Goal: Information Seeking & Learning: Find specific fact

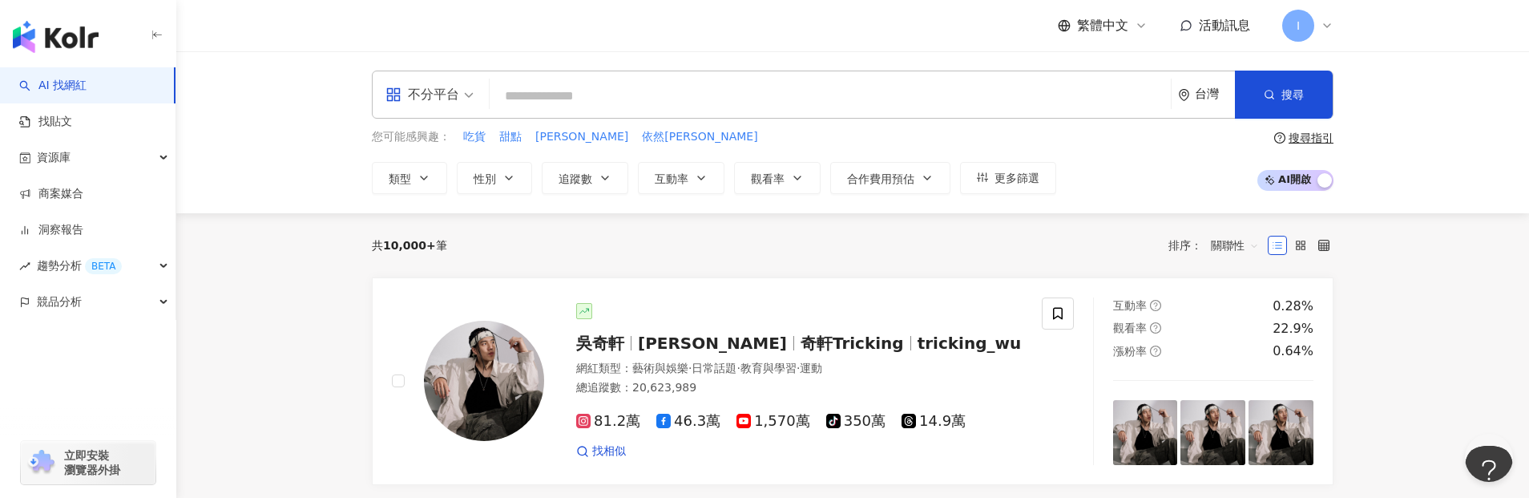
click at [840, 93] on input "search" at bounding box center [830, 96] width 668 height 30
click at [1208, 109] on div "台灣" at bounding box center [1206, 94] width 57 height 46
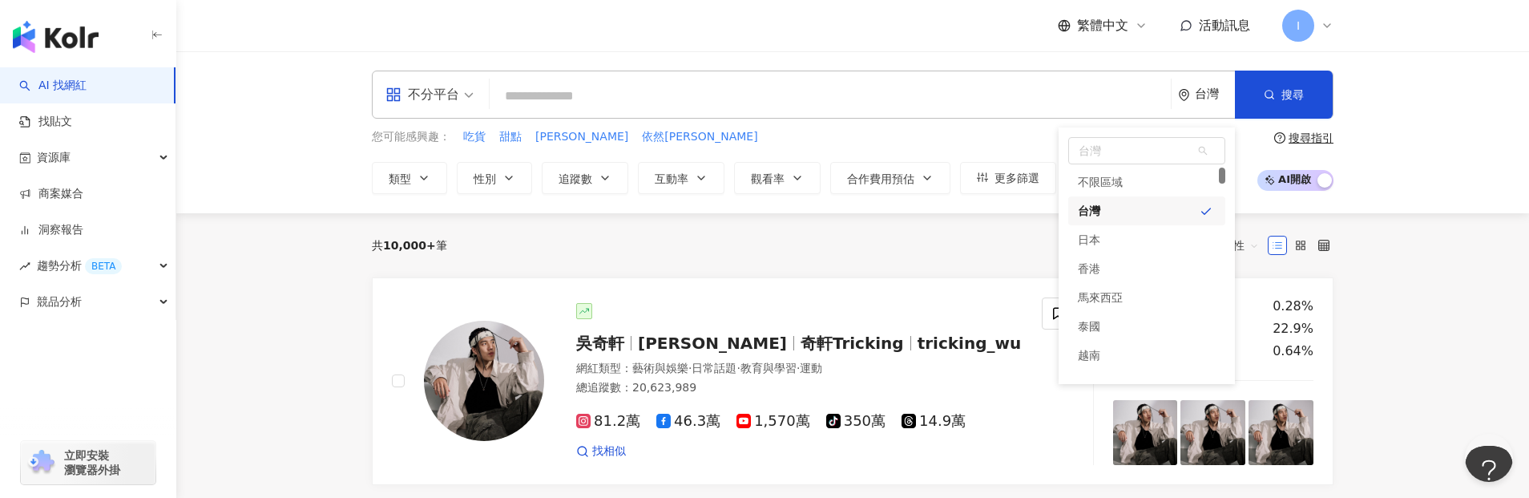
click at [1208, 109] on div "台灣 台灣 unlimit tw jp 不限區域 台灣 日本 [GEOGRAPHIC_DATA] 新加坡" at bounding box center [1206, 94] width 57 height 46
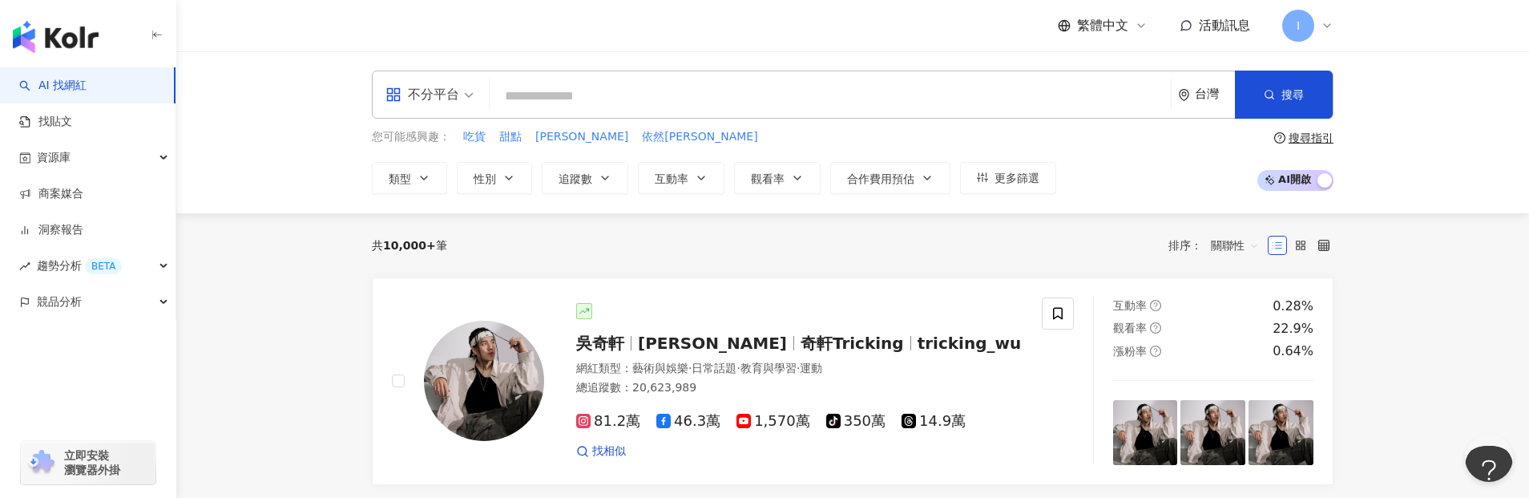
click at [992, 89] on input "search" at bounding box center [830, 96] width 668 height 30
type input "*"
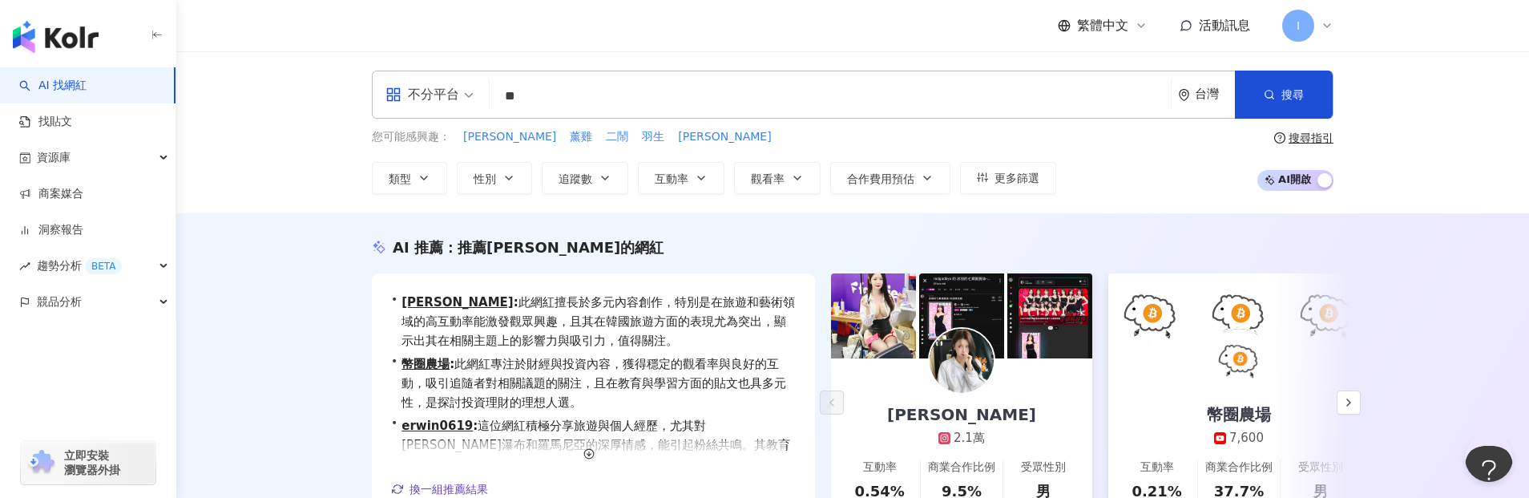
click at [1190, 104] on div "台灣" at bounding box center [1206, 94] width 57 height 46
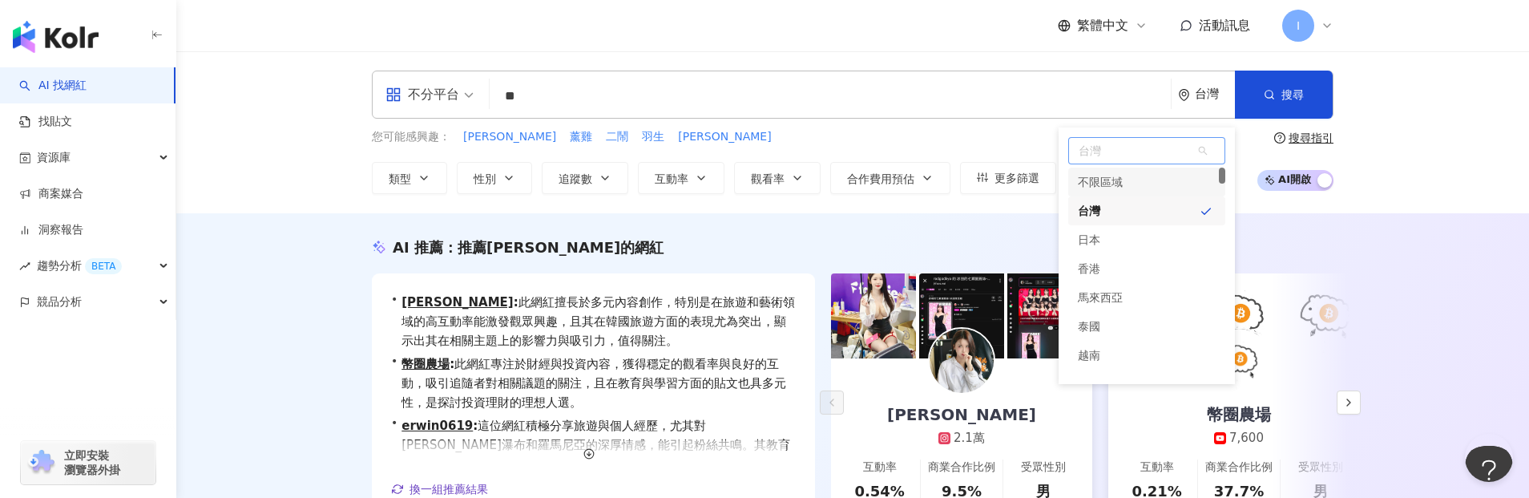
click at [1130, 174] on div "不限區域" at bounding box center [1146, 181] width 157 height 29
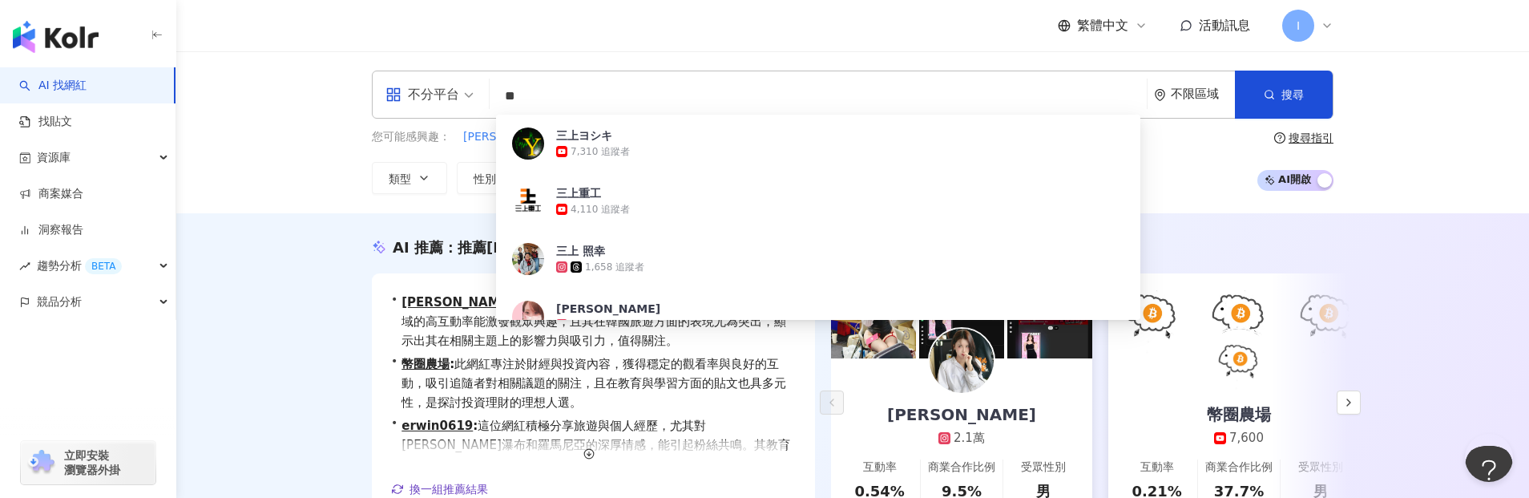
click at [332, 163] on div "不分平台 ** 不限區域 搜尋 eb4118f1-5a0e-43b8-8b6c-111d1dedeae4 三上ヨシキ 7,310 追蹤者 三上重工 4,110…" at bounding box center [852, 132] width 1352 height 162
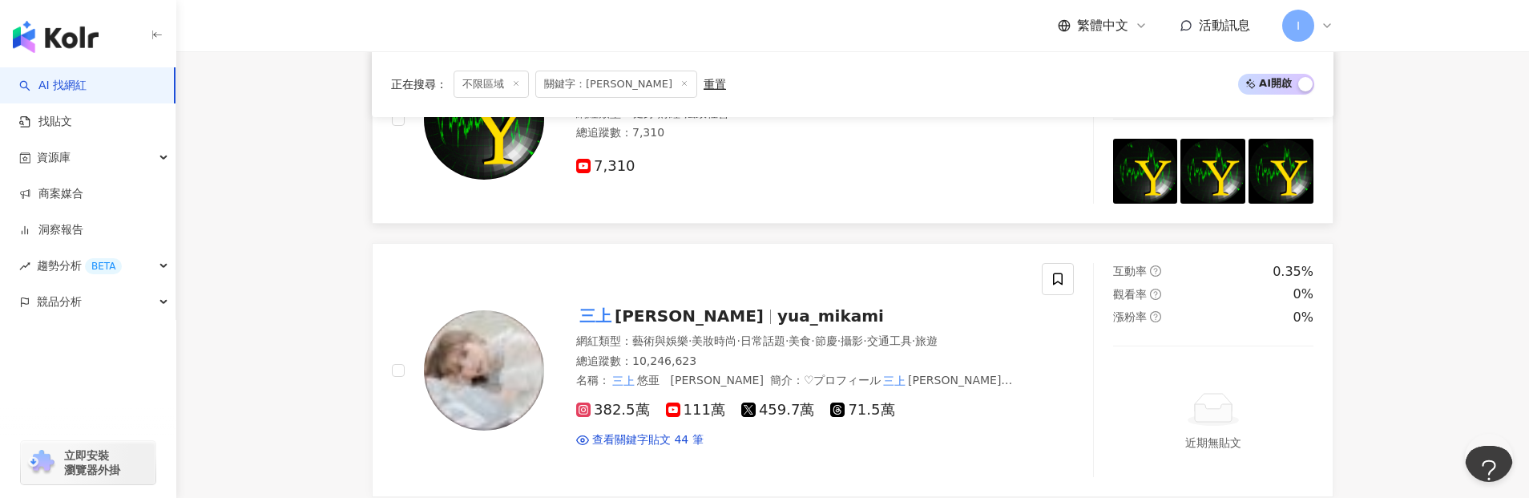
scroll to position [897, 0]
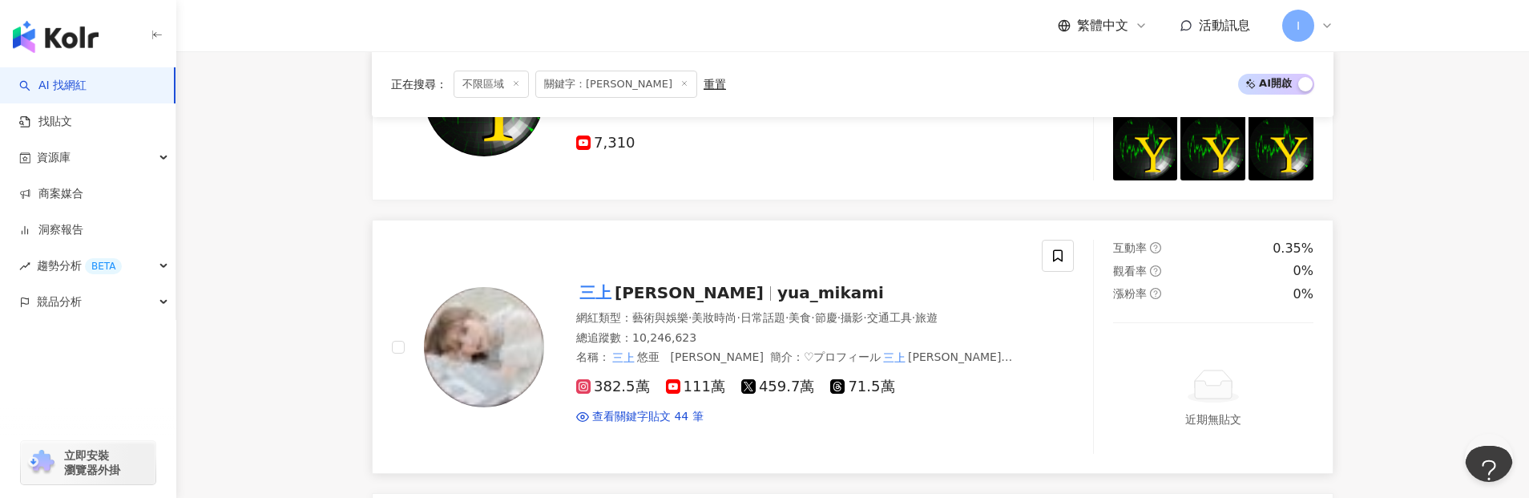
click at [655, 288] on span "[PERSON_NAME]" at bounding box center [676, 292] width 201 height 19
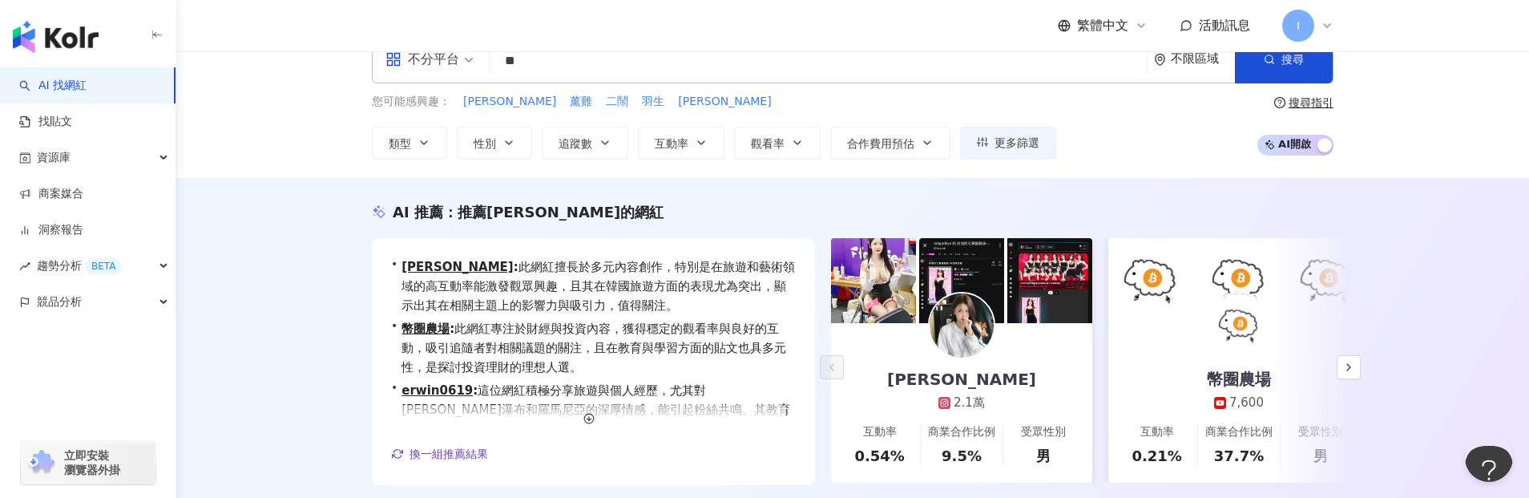
scroll to position [0, 0]
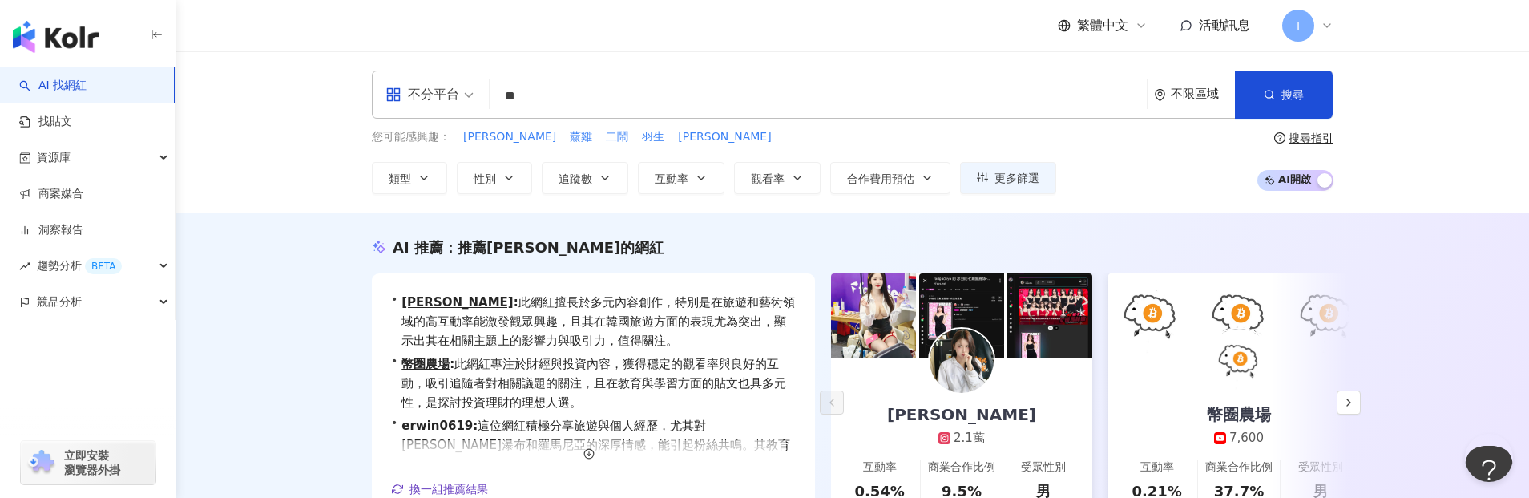
click at [1202, 97] on div "不限區域" at bounding box center [1203, 94] width 64 height 14
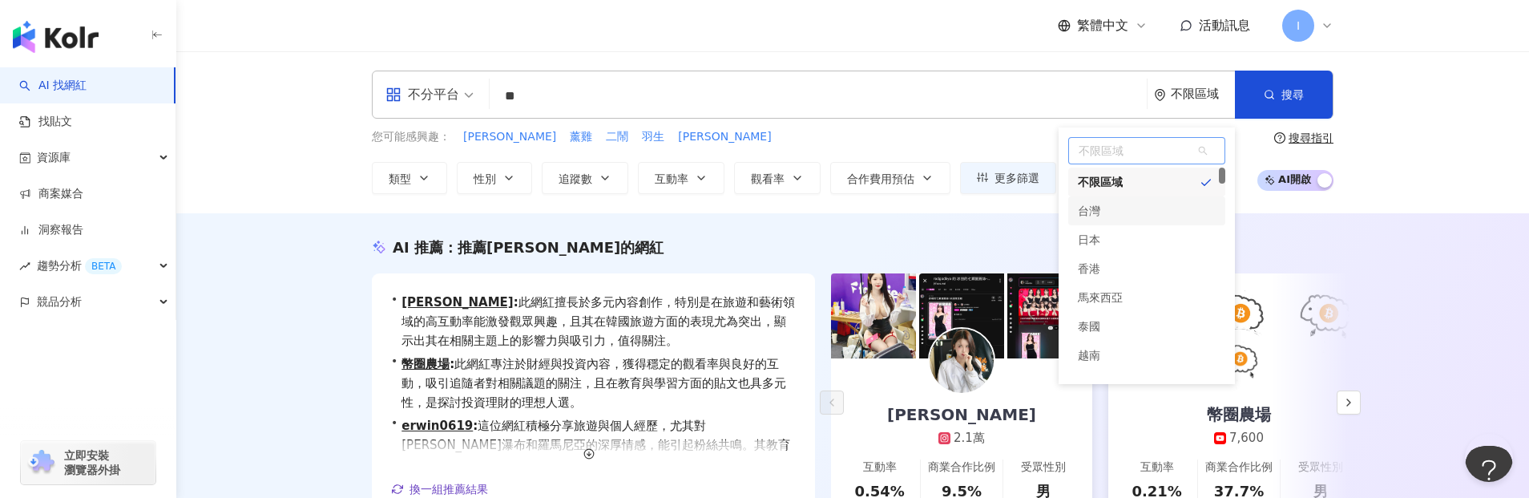
click at [1095, 209] on div "台灣" at bounding box center [1089, 210] width 22 height 29
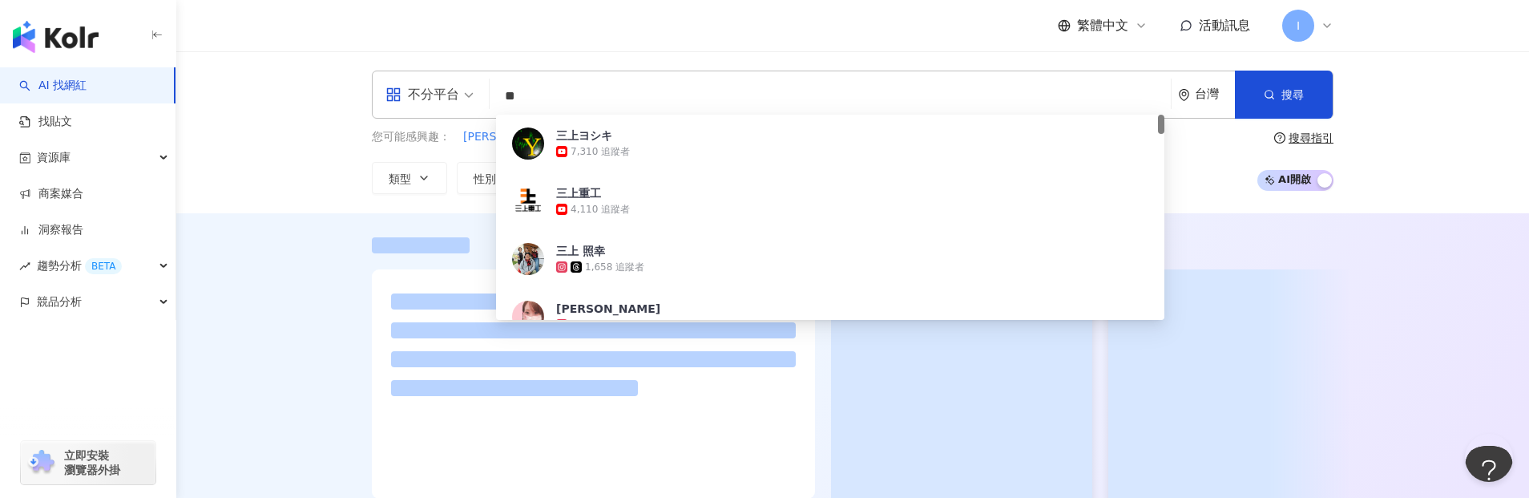
click at [590, 110] on input "**" at bounding box center [830, 96] width 668 height 30
paste input "**"
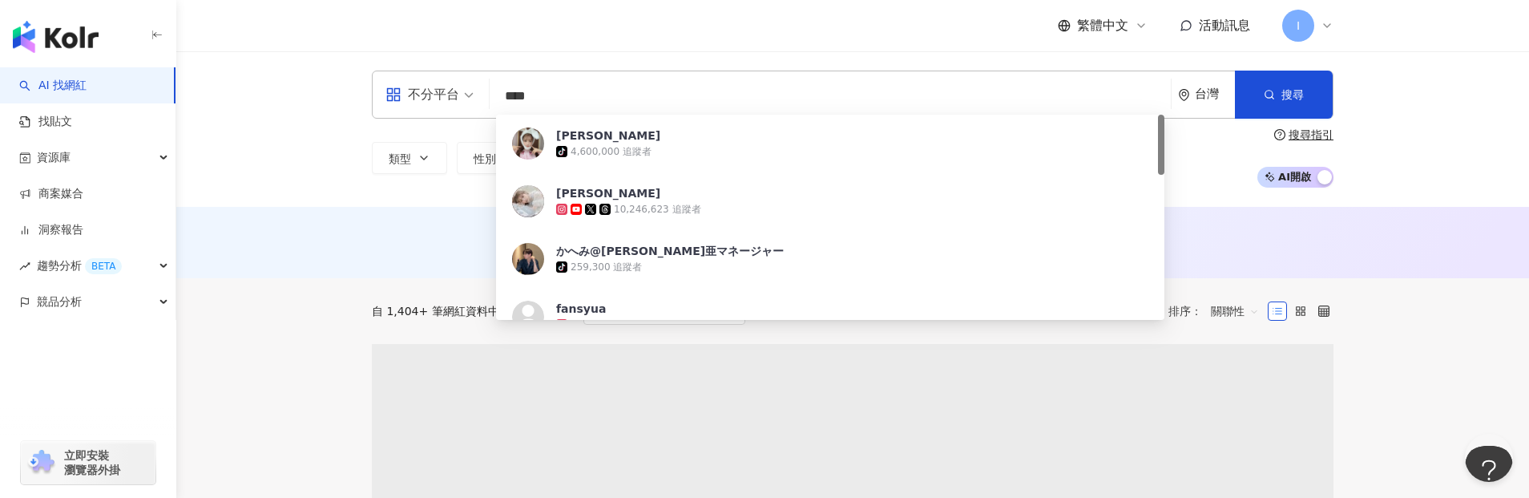
type input "****"
click at [312, 193] on div "不分平台 **** 台灣 搜尋 7a4d7830-eb44-40d9-9288-6ebee3aa5649 三上悠亜 tiktok-icon 4,600,000…" at bounding box center [852, 128] width 1352 height 155
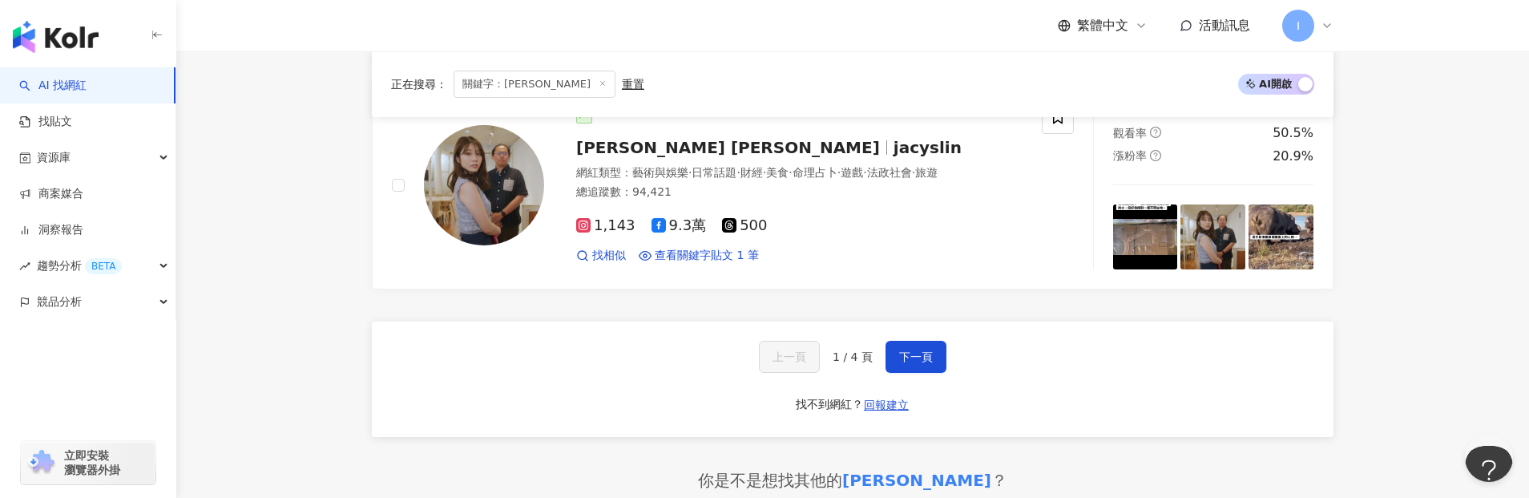
scroll to position [2770, 0]
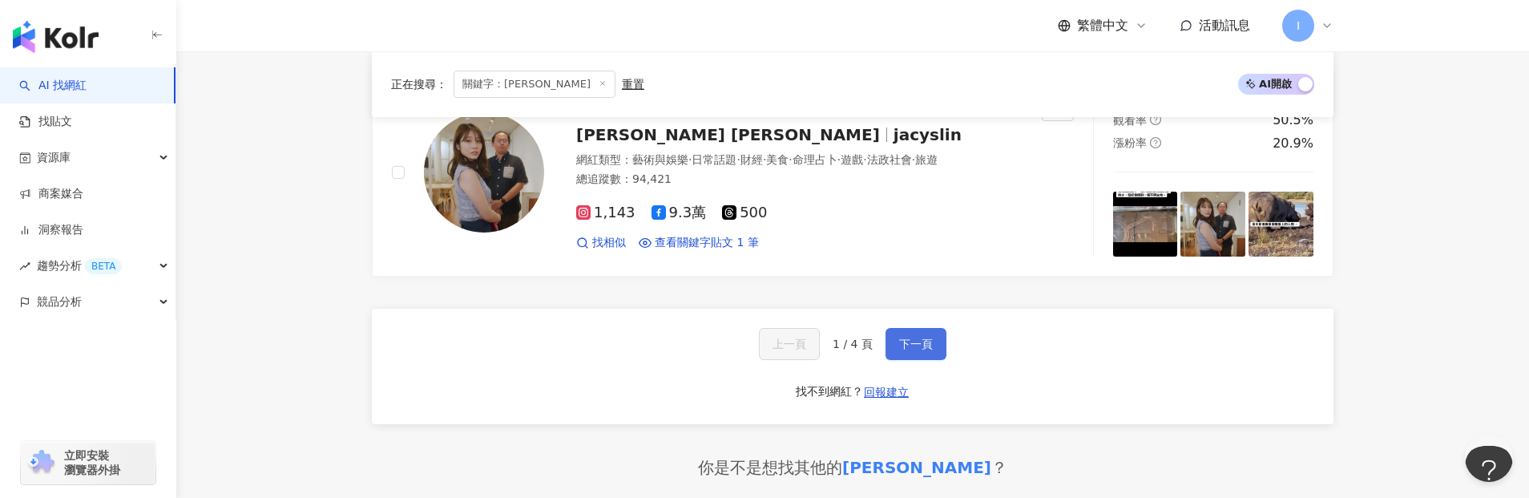
click at [904, 345] on span "下一頁" at bounding box center [916, 343] width 34 height 13
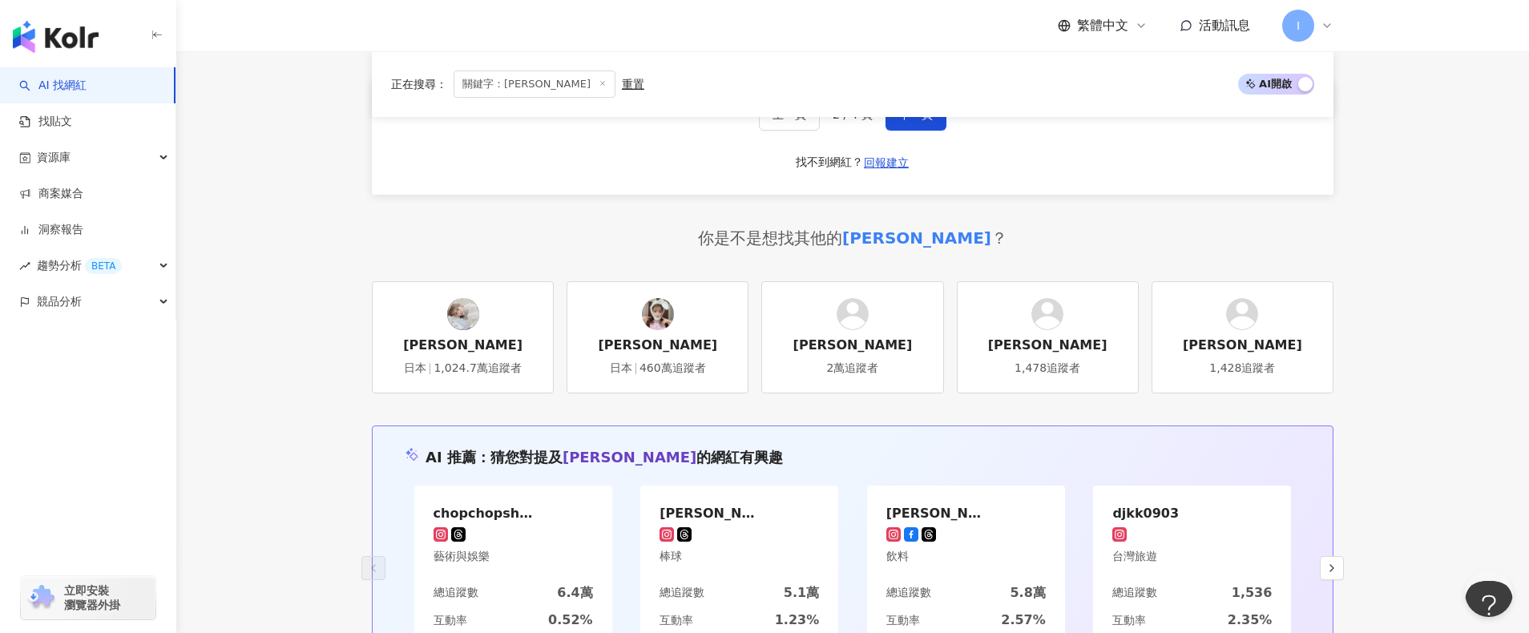
scroll to position [2852, 0]
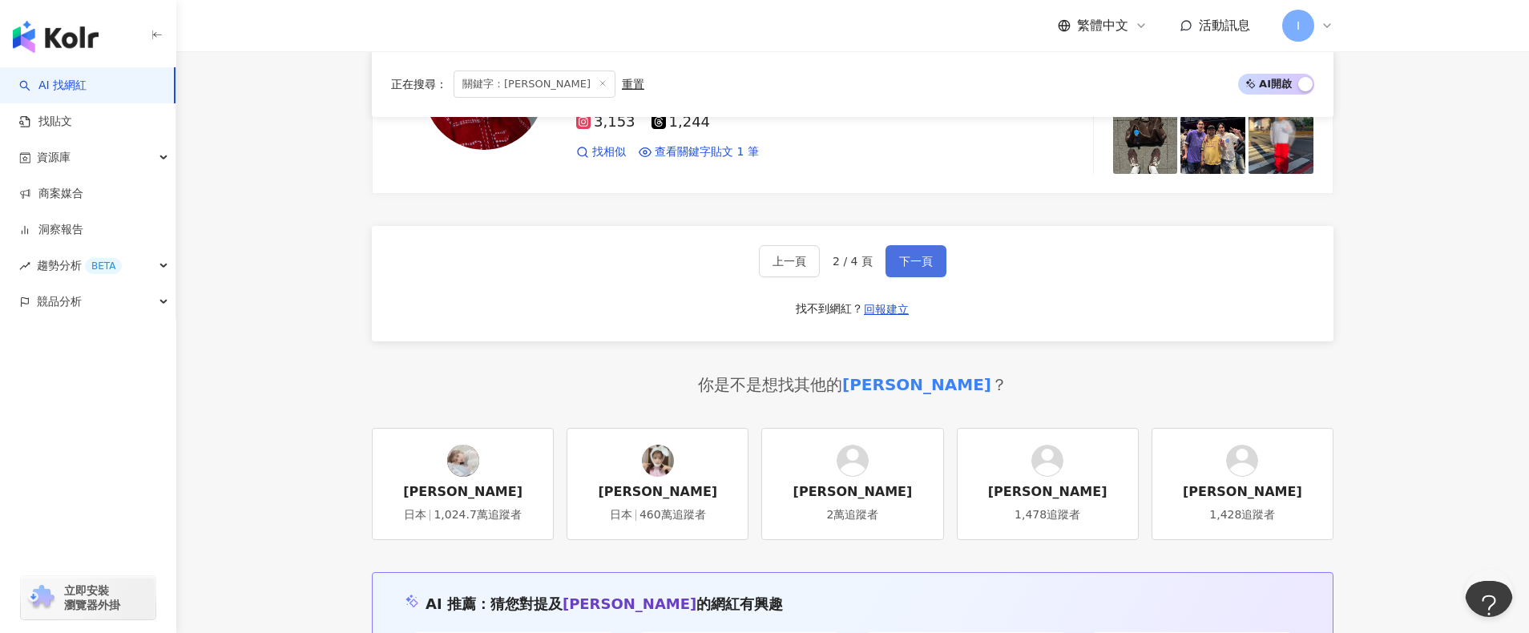
click at [917, 268] on button "下一頁" at bounding box center [915, 261] width 61 height 32
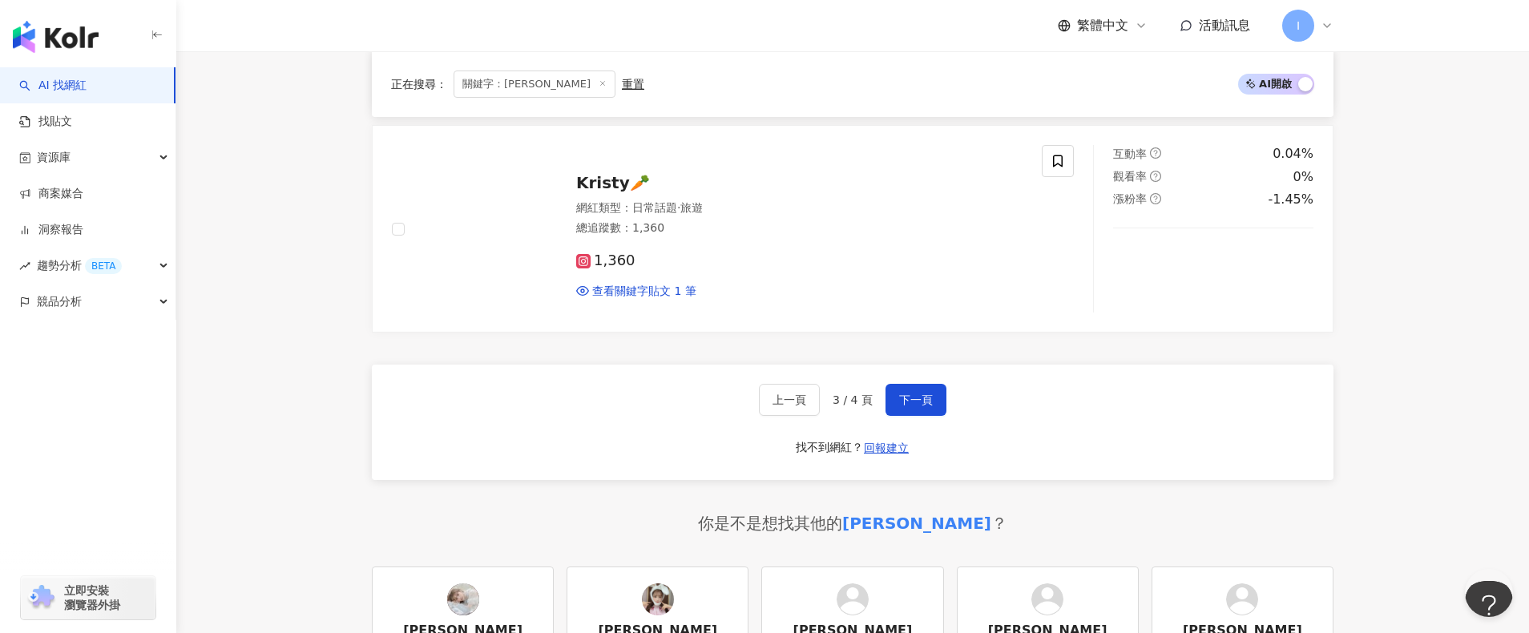
scroll to position [2798, 0]
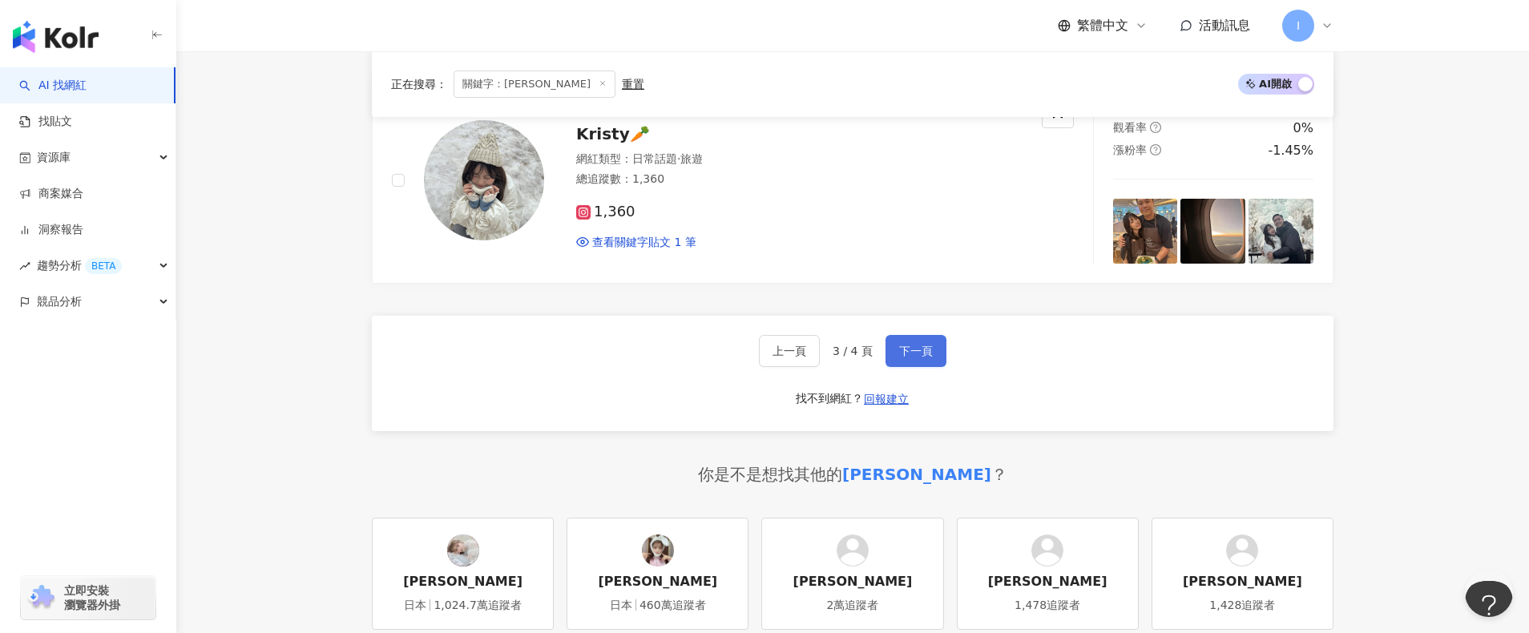
click at [902, 345] on span "下一頁" at bounding box center [916, 351] width 34 height 13
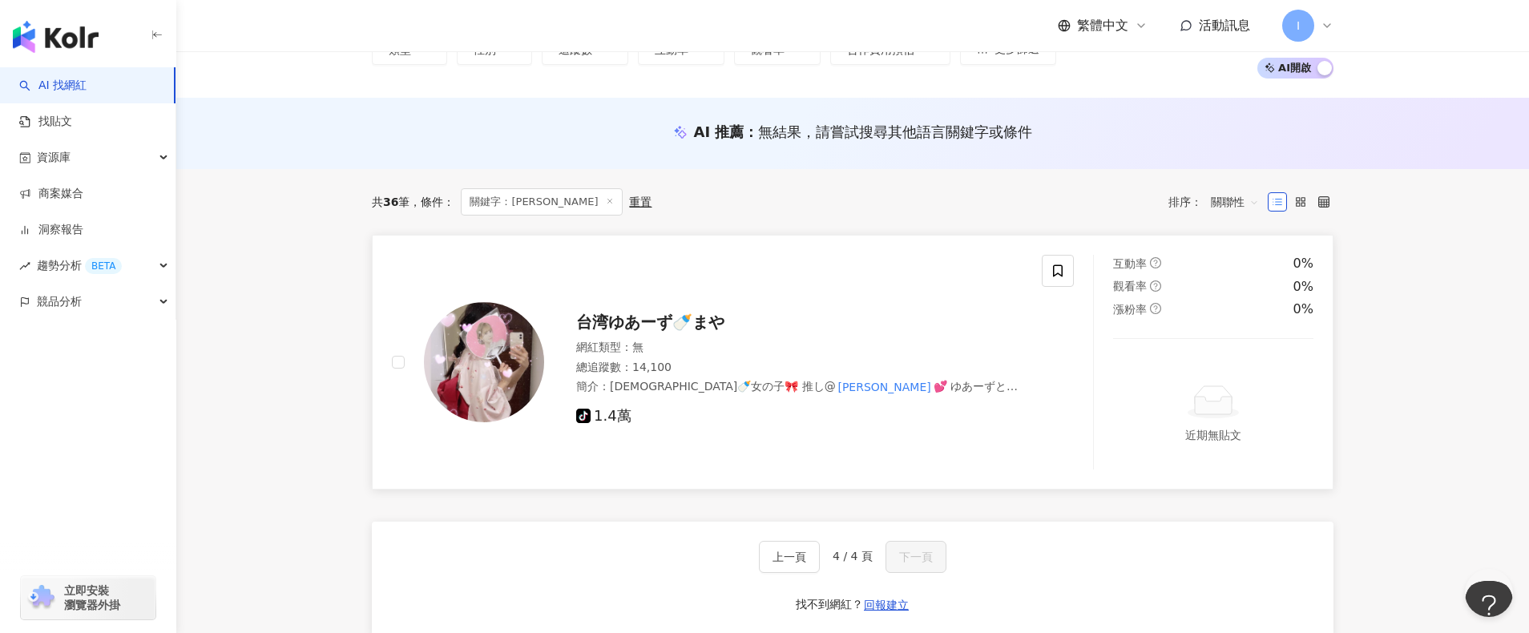
scroll to position [166, 0]
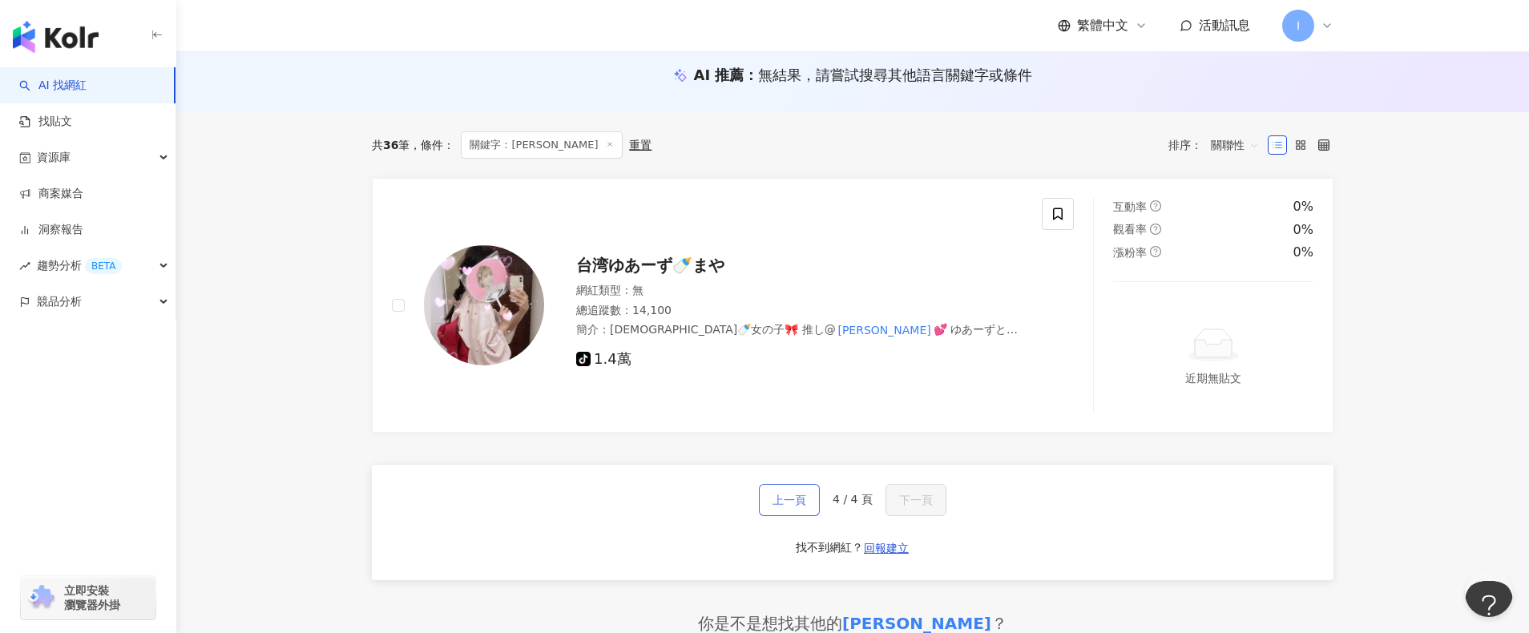
click at [802, 498] on span "上一頁" at bounding box center [789, 500] width 34 height 13
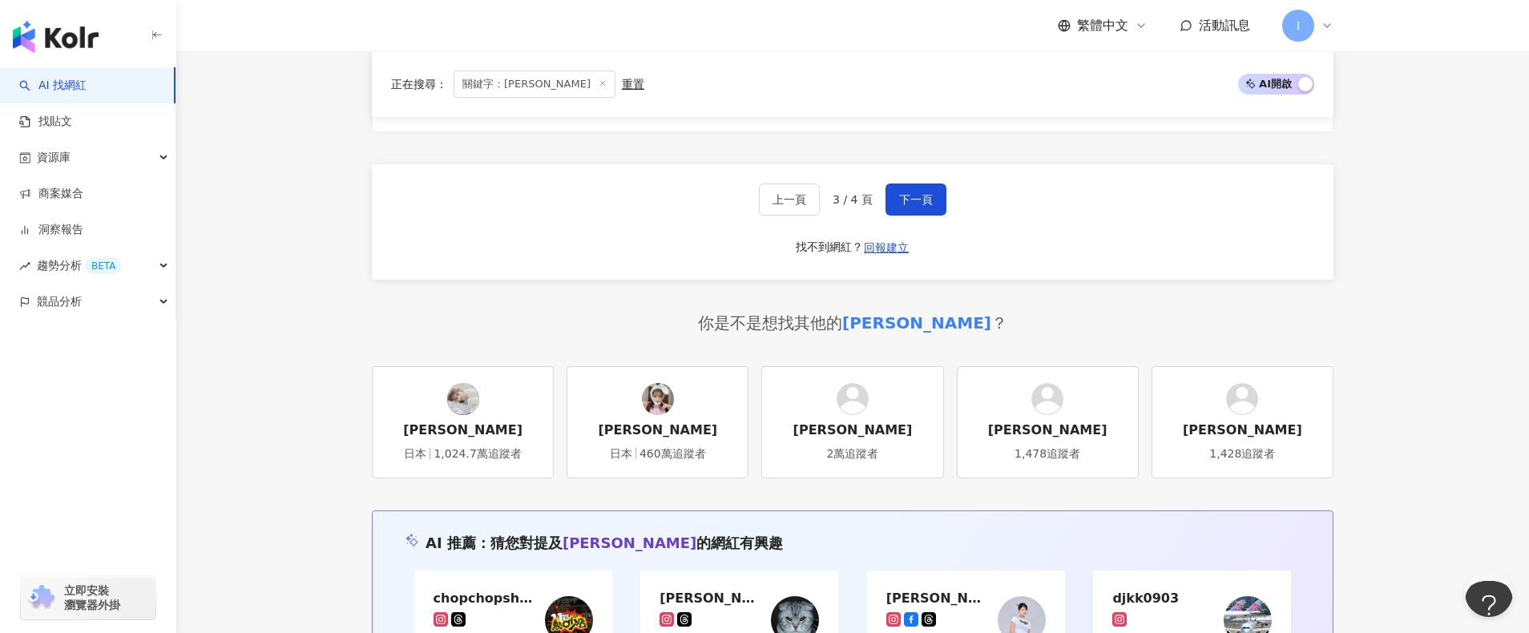
scroll to position [2944, 0]
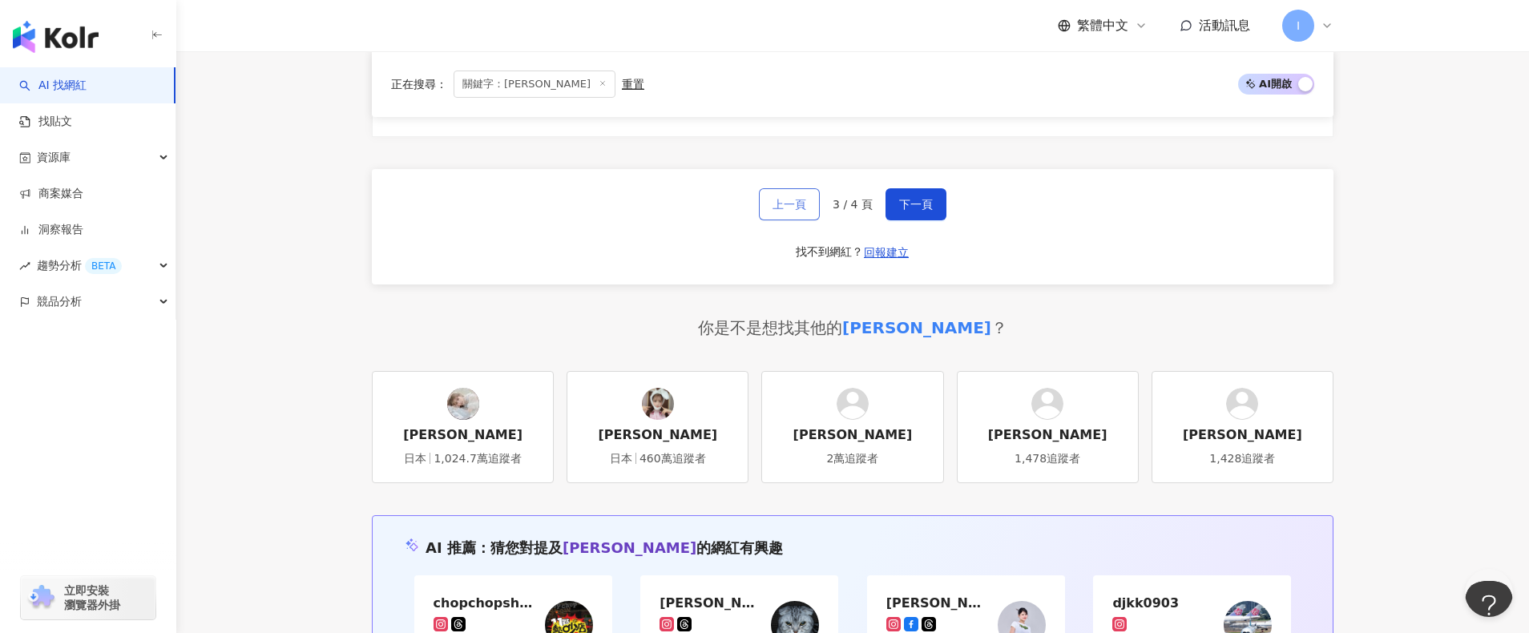
click at [785, 198] on span "上一頁" at bounding box center [789, 204] width 34 height 13
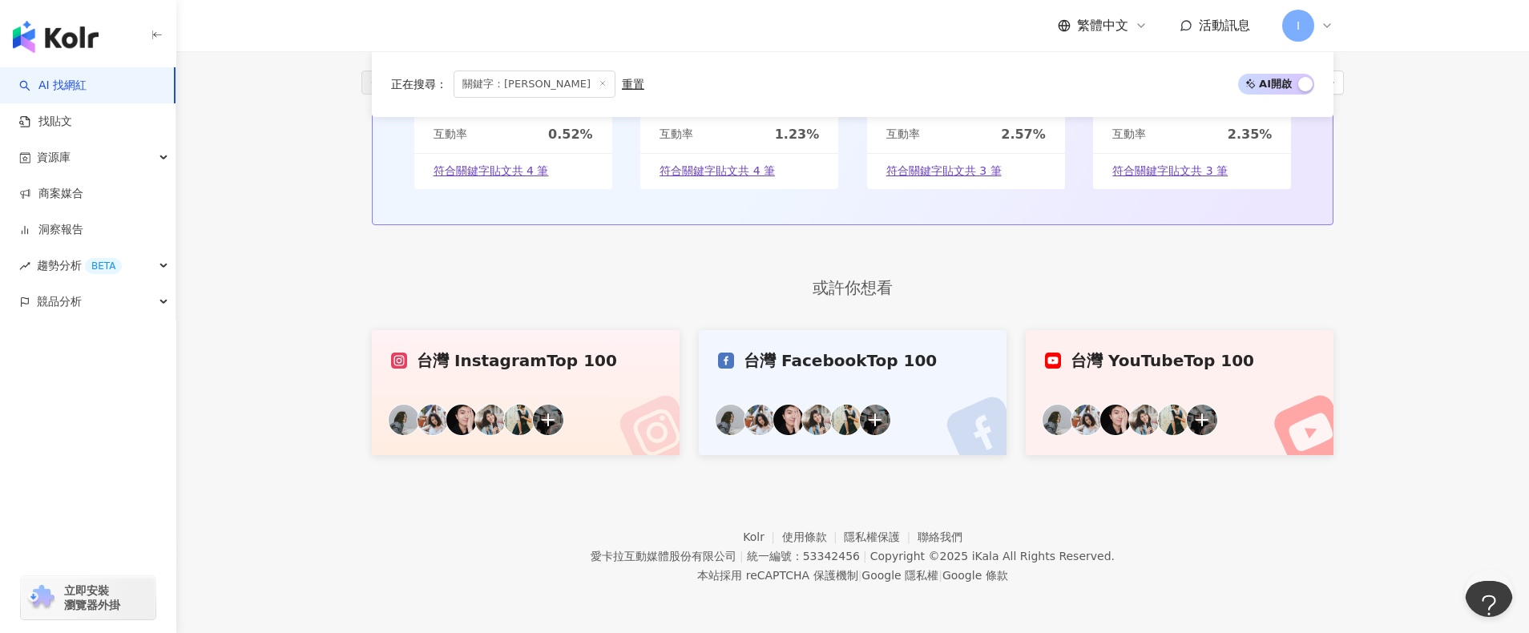
scroll to position [1176, 0]
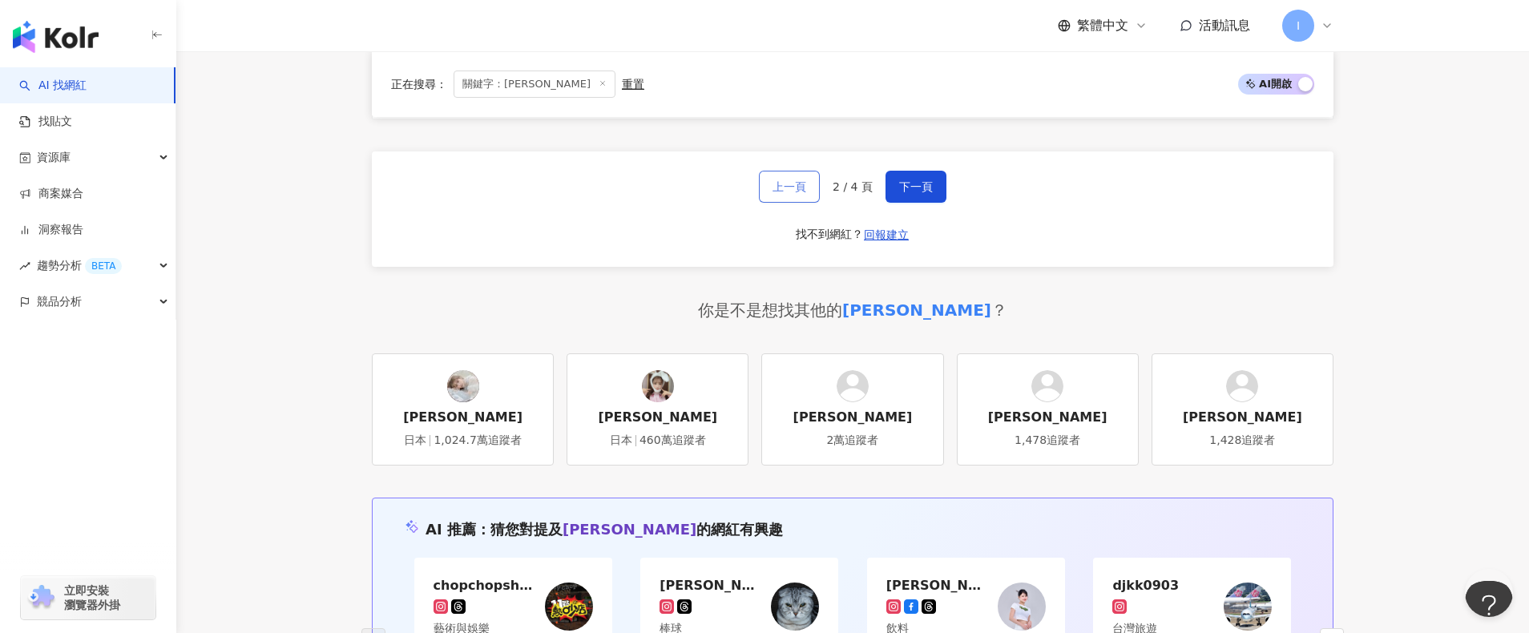
click at [785, 190] on span "上一頁" at bounding box center [789, 186] width 34 height 13
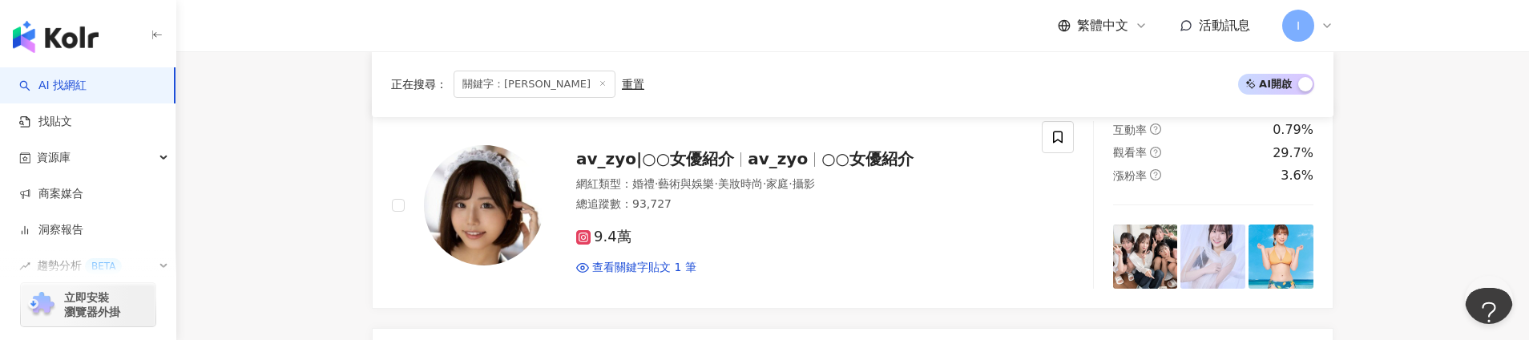
scroll to position [0, 0]
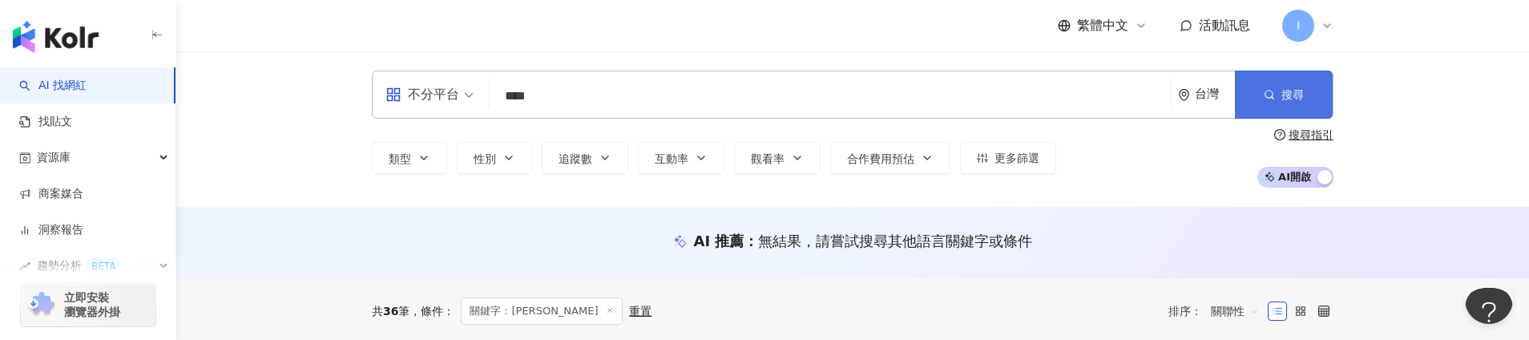
click at [1307, 87] on button "搜尋" at bounding box center [1284, 95] width 98 height 48
click at [314, 236] on div "AI 推薦 ： 無結果，請嘗試搜尋其他語言關鍵字或條件" at bounding box center [852, 242] width 1352 height 71
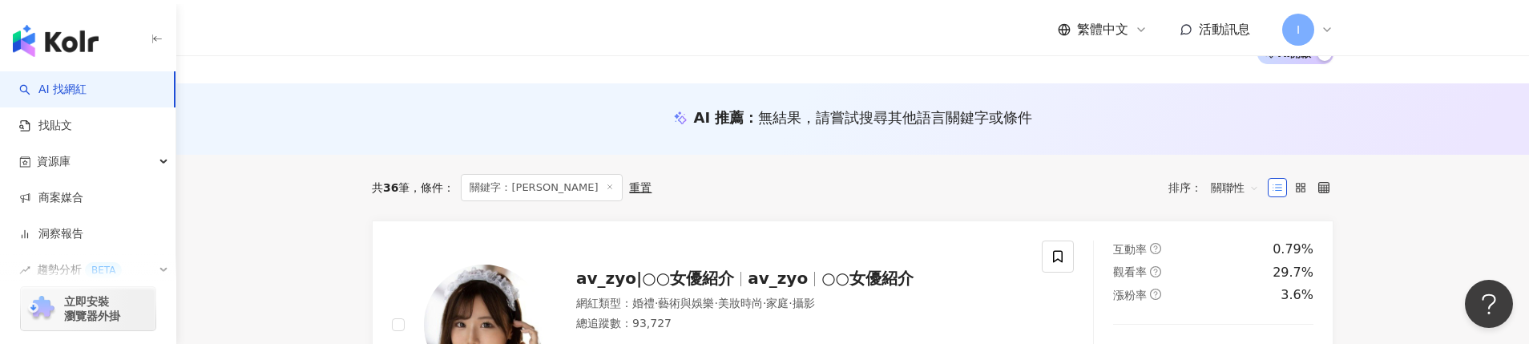
scroll to position [208, 0]
